Goal: Participate in discussion: Engage in conversation with other users on a specific topic

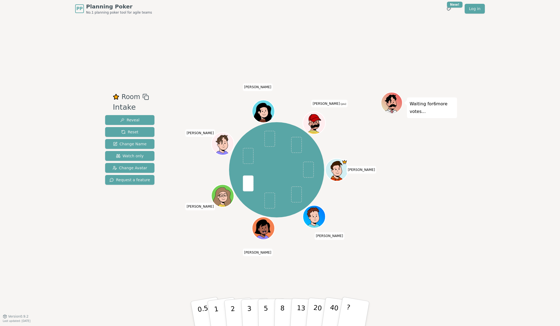
click at [384, 197] on div "Waiting for 6 more votes..." at bounding box center [419, 167] width 76 height 150
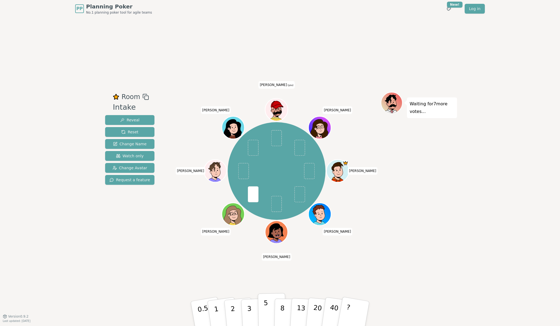
click at [268, 305] on button "5" at bounding box center [272, 313] width 28 height 41
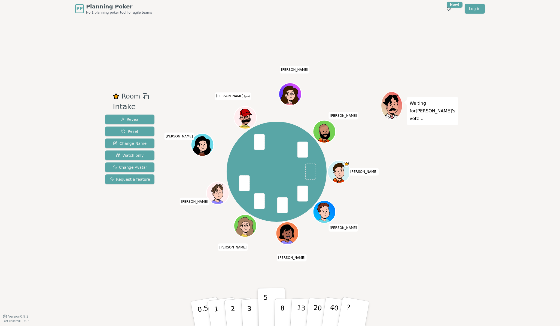
click at [303, 234] on div "[PERSON_NAME] D [PERSON_NAME] [PERSON_NAME] [PERSON_NAME] (you) [PERSON_NAME] […" at bounding box center [276, 171] width 208 height 141
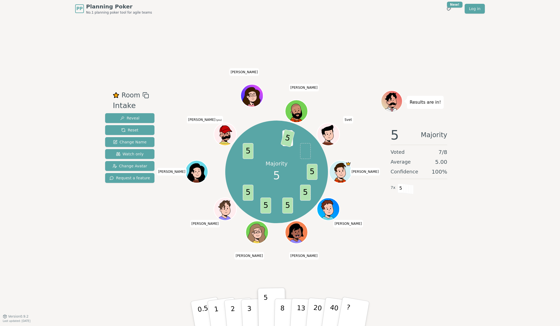
click at [464, 89] on div "PP Planning Poker No.1 planning poker tool for agile teams Toggle theme New! Lo…" at bounding box center [280, 163] width 560 height 326
click at [281, 266] on div "Room Intake Reveal Reset Change Name Watch only Change Avatar Request a feature…" at bounding box center [280, 166] width 354 height 299
click at [200, 233] on div "Majority 5 5 5 5 5 5 5 3 5 Diego D [PERSON_NAME] [PERSON_NAME] [PERSON_NAME] (y…" at bounding box center [276, 172] width 208 height 144
click at [175, 241] on div "Majority 5 5 5 5 5 5 5 3 5 Diego D [PERSON_NAME] [PERSON_NAME] [PERSON_NAME] (y…" at bounding box center [276, 172] width 208 height 144
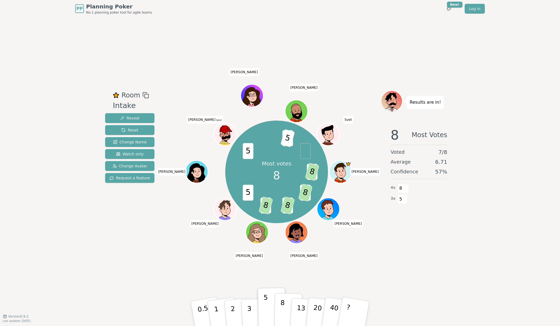
click at [280, 309] on button "8" at bounding box center [288, 313] width 28 height 41
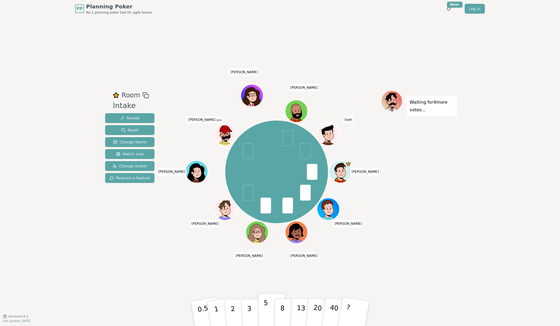
click at [264, 305] on p "5" at bounding box center [266, 313] width 5 height 29
click at [250, 304] on p "3" at bounding box center [250, 315] width 6 height 30
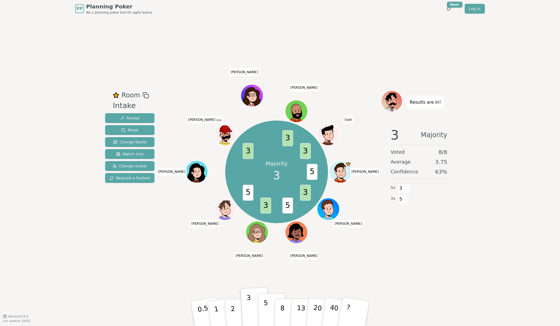
click at [268, 301] on button "5" at bounding box center [272, 313] width 28 height 41
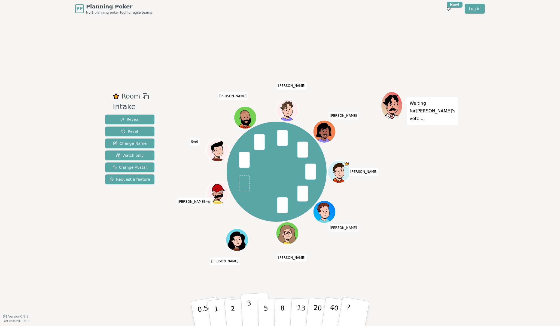
click at [250, 305] on p "3" at bounding box center [250, 315] width 6 height 30
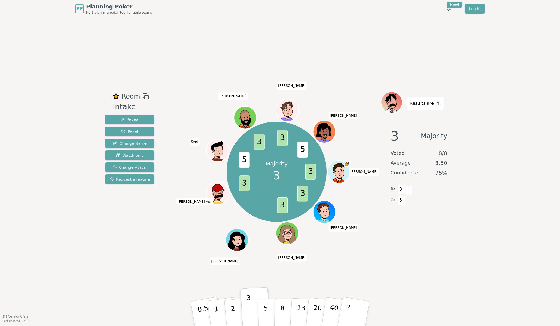
click at [127, 253] on div "Room Intake Reveal Reset Change Name Watch only Change Avatar Request a feature…" at bounding box center [280, 166] width 354 height 299
click at [402, 251] on div "Room Intake Reveal Reset Change Name Watch only Change Avatar Request a feature…" at bounding box center [280, 166] width 354 height 299
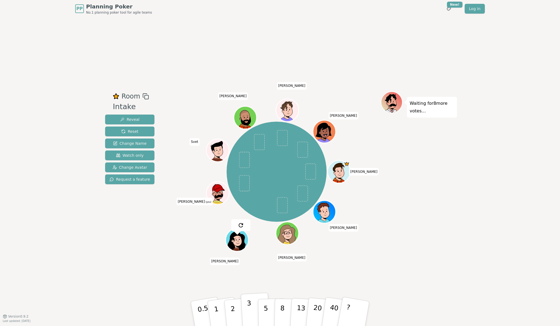
click at [246, 305] on button "3" at bounding box center [256, 314] width 30 height 43
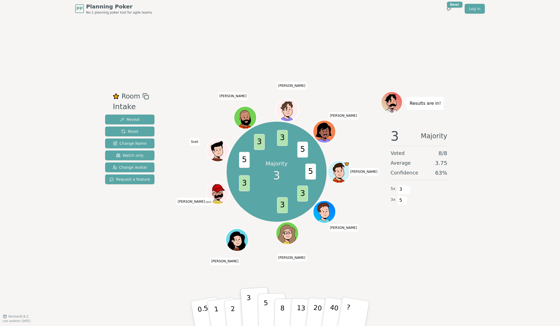
click at [268, 314] on button "5" at bounding box center [272, 313] width 28 height 41
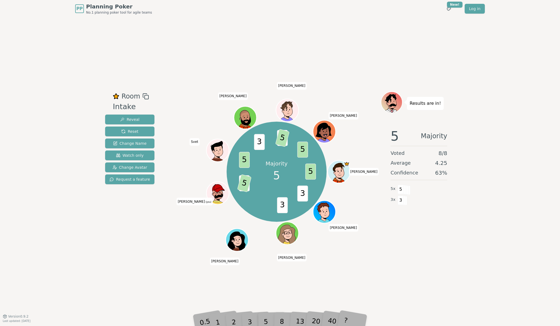
click at [199, 272] on div "Room Intake Reveal Reset Change Name Watch only Change Avatar Request a feature…" at bounding box center [280, 166] width 354 height 299
